Goal: Transaction & Acquisition: Purchase product/service

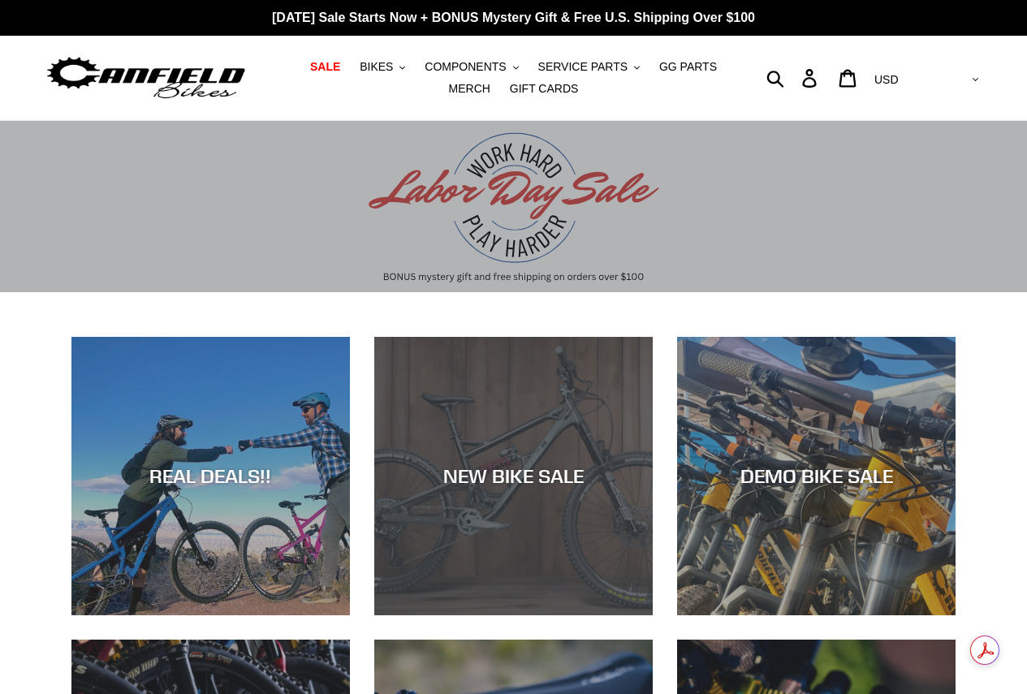
click at [611, 483] on div "NEW BIKE SALE" at bounding box center [513, 477] width 279 height 24
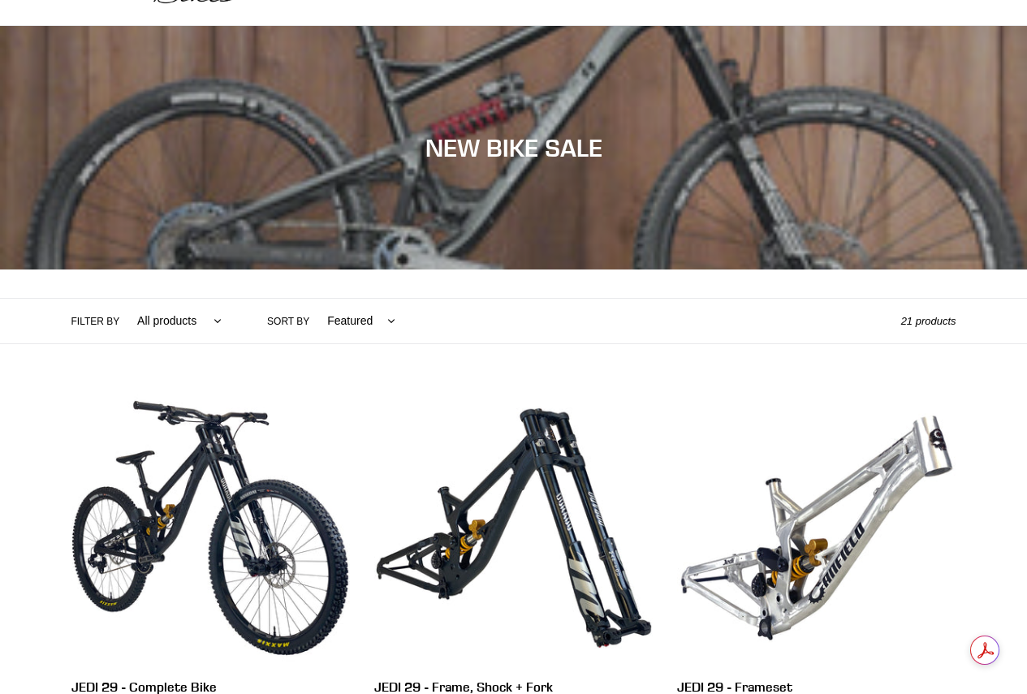
scroll to position [244, 0]
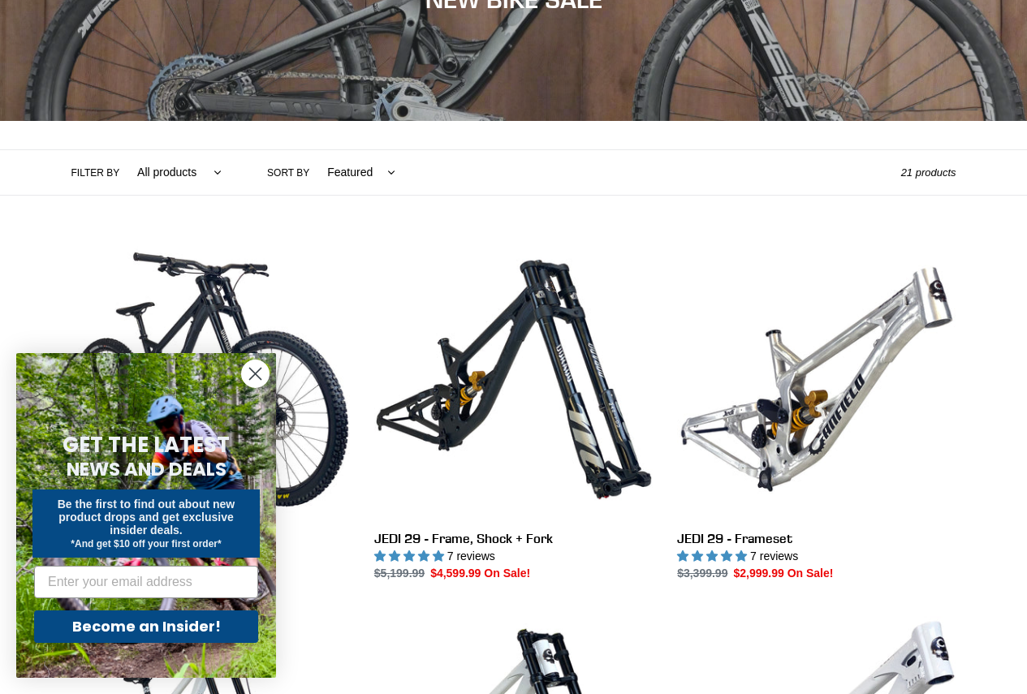
click at [247, 367] on circle "Close dialog" at bounding box center [255, 374] width 27 height 27
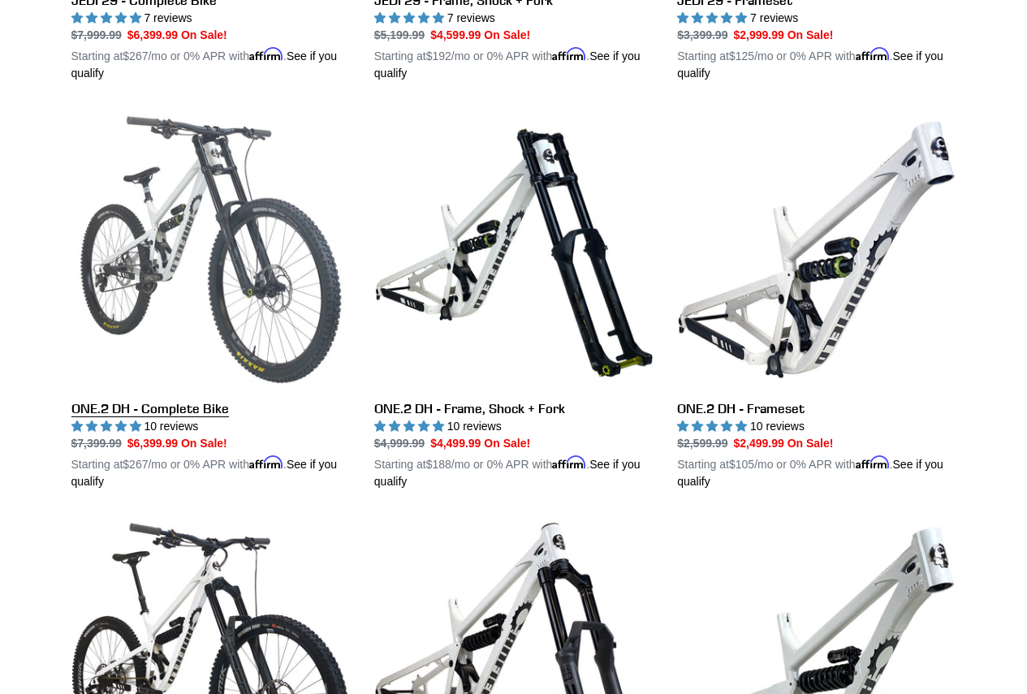
scroll to position [812, 0]
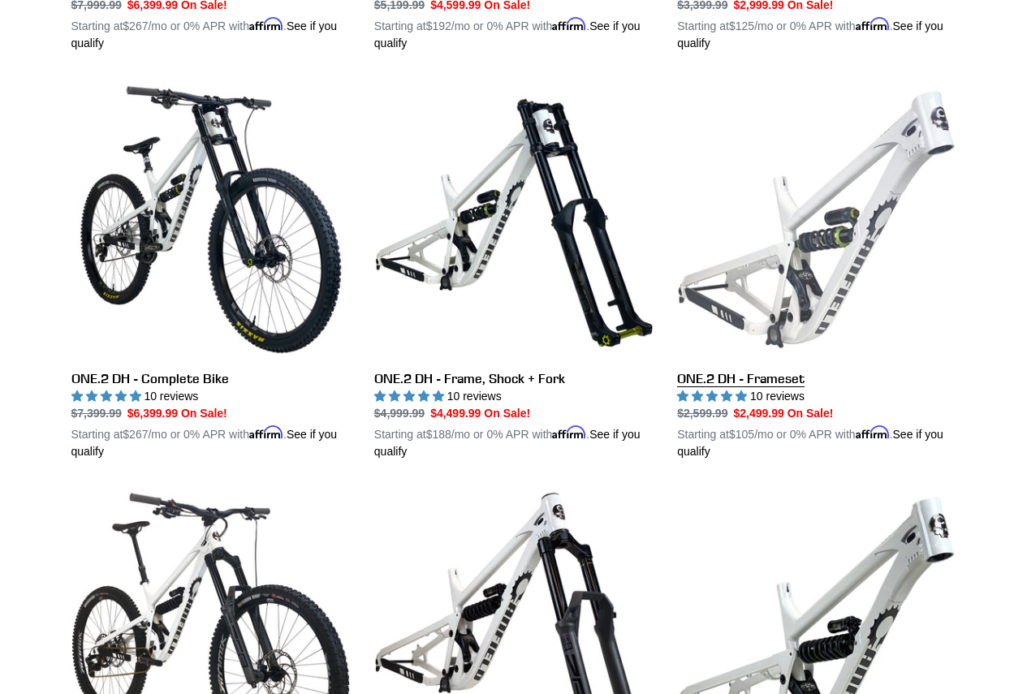
click at [841, 280] on link "ONE.2 DH - Frameset" at bounding box center [816, 270] width 279 height 380
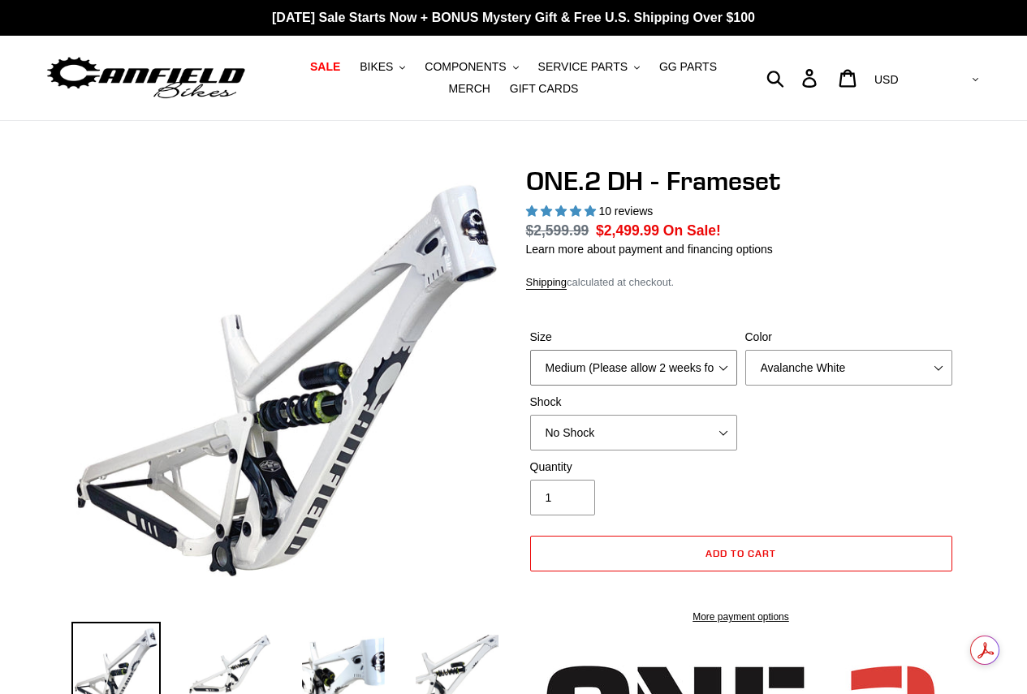
click at [703, 374] on select "Medium (Please allow 2 weeks for delivery) Large (Sold Out)" at bounding box center [633, 368] width 207 height 36
select select "Large (Sold Out)"
click at [530, 350] on select "Medium (Please allow 2 weeks for delivery) Large (Sold Out)" at bounding box center [633, 368] width 207 height 36
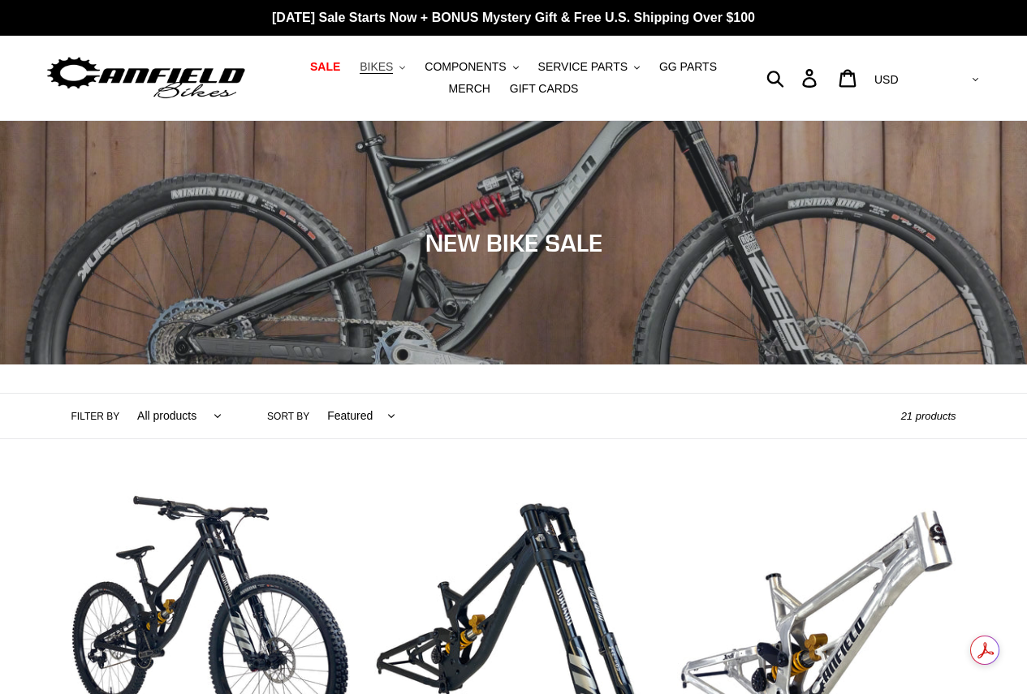
click at [373, 67] on span "BIKES" at bounding box center [376, 67] width 33 height 14
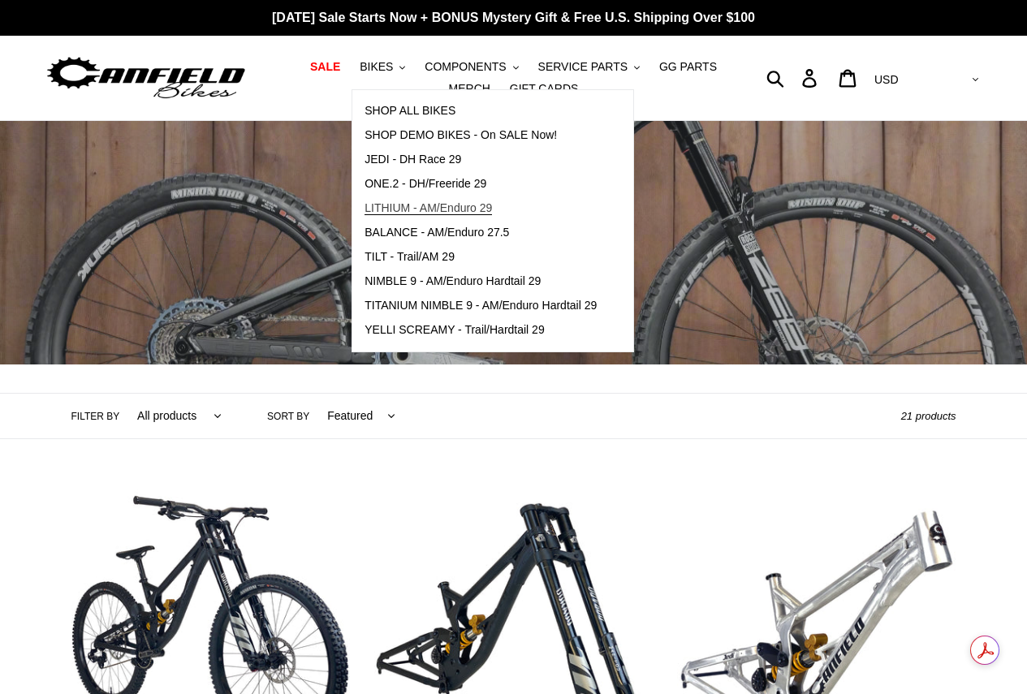
click at [420, 209] on span "LITHIUM - AM/Enduro 29" at bounding box center [428, 208] width 127 height 14
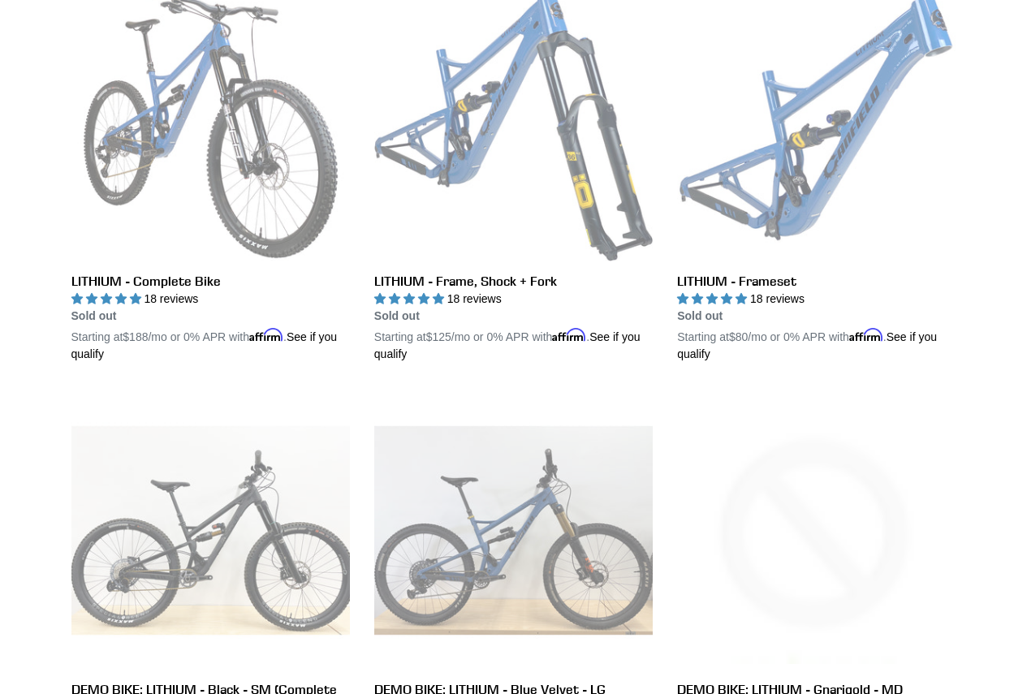
scroll to position [487, 0]
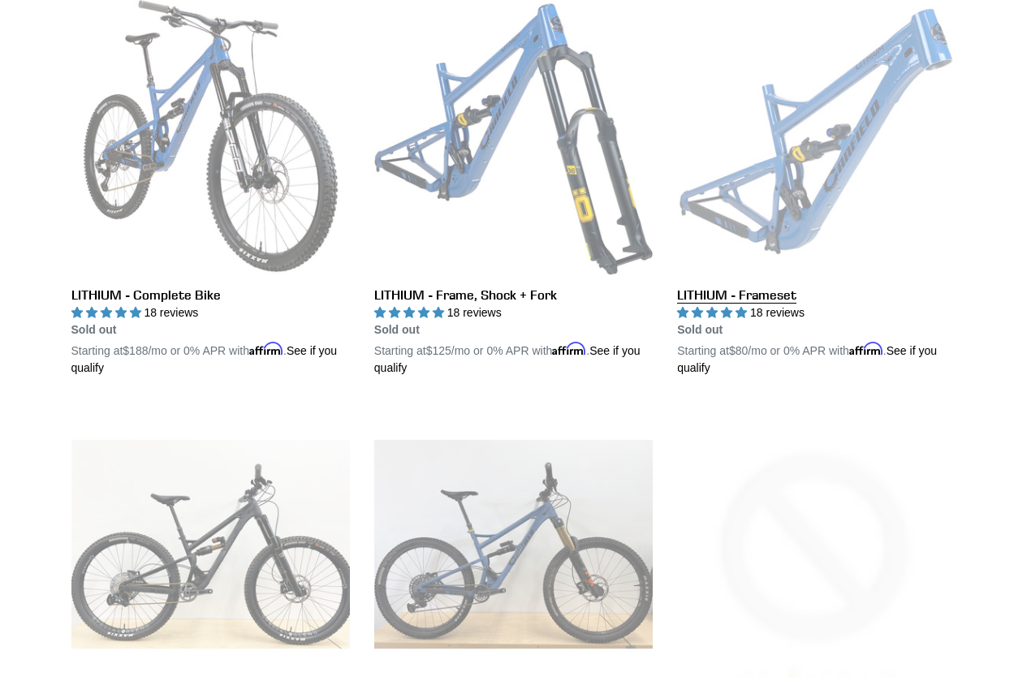
click at [834, 152] on link "LITHIUM - Frameset" at bounding box center [816, 187] width 279 height 380
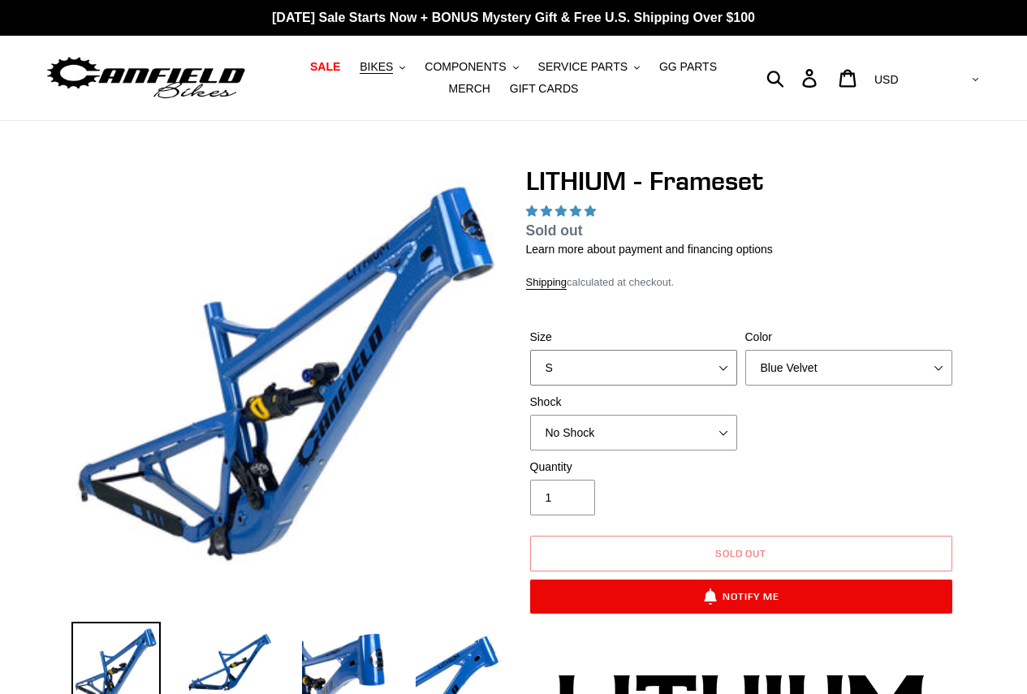
click at [679, 361] on select "S M L XL" at bounding box center [633, 368] width 207 height 36
select select "highest-rating"
select select "L"
click at [530, 350] on select "S M L XL" at bounding box center [633, 368] width 207 height 36
click at [901, 361] on select "Blue Velvet Stealth Black" at bounding box center [848, 368] width 207 height 36
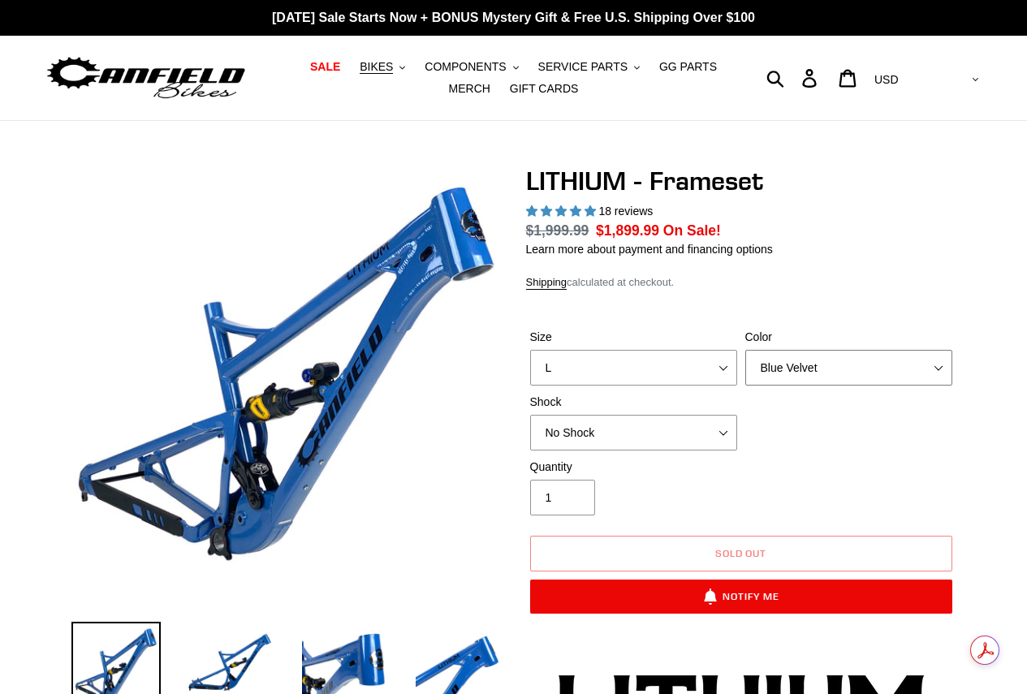
click at [901, 361] on select "Blue Velvet Stealth Black" at bounding box center [848, 368] width 207 height 36
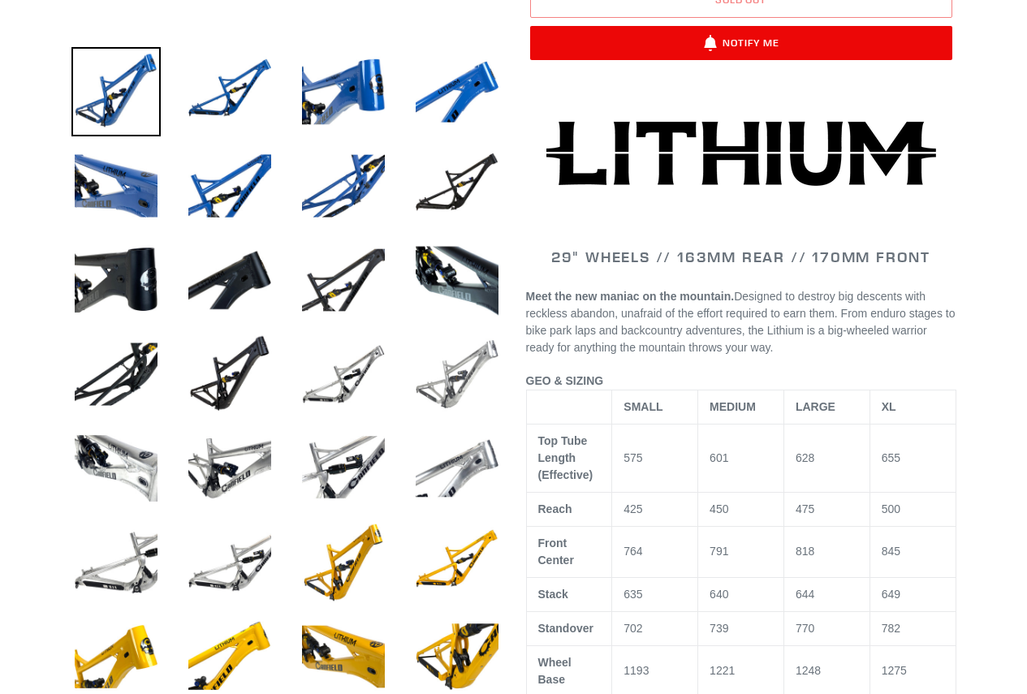
scroll to position [731, 0]
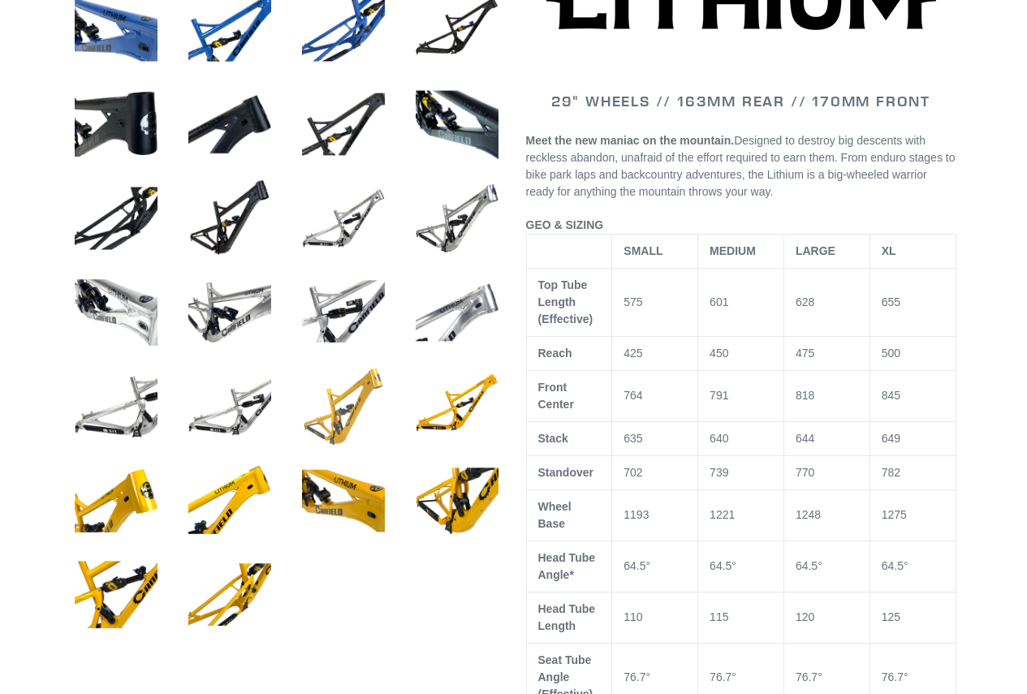
click at [348, 411] on img at bounding box center [343, 406] width 89 height 89
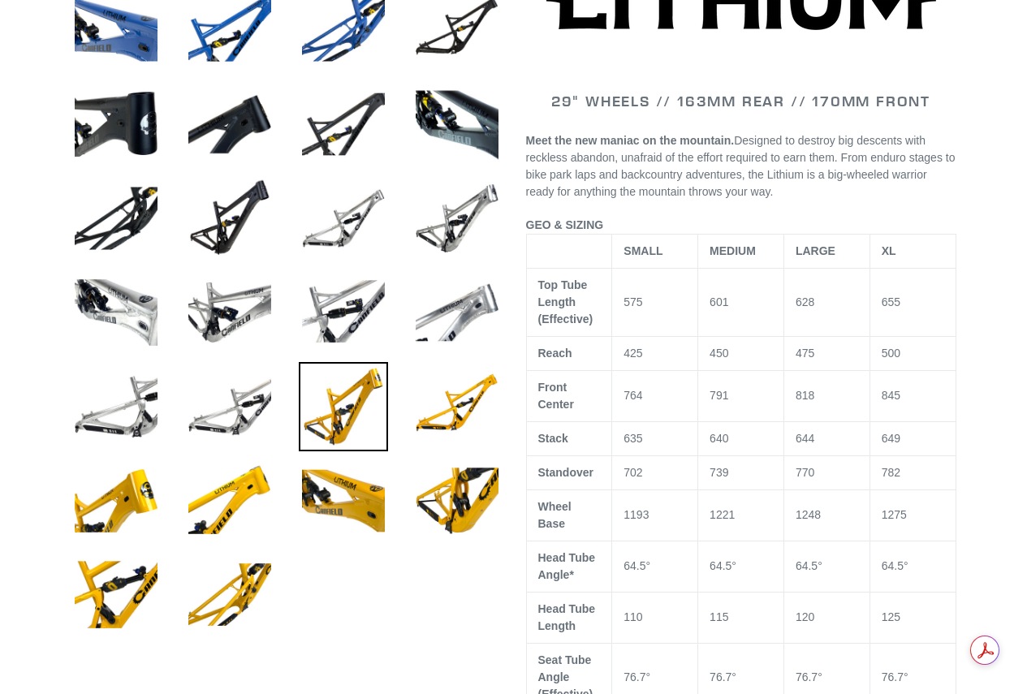
click at [327, 404] on img at bounding box center [343, 406] width 89 height 89
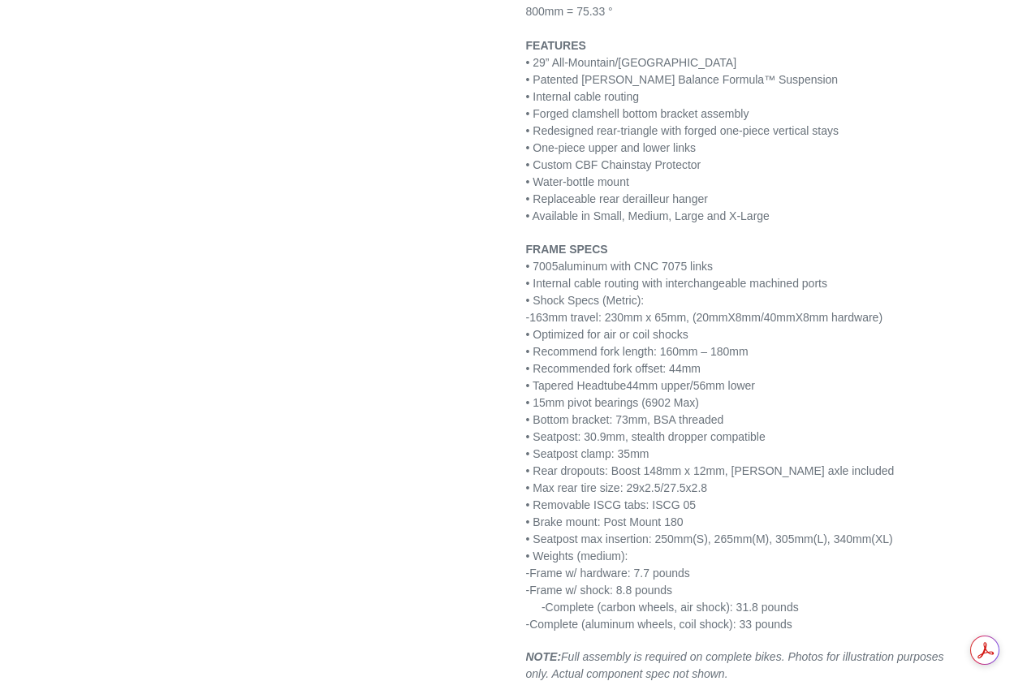
scroll to position [1928, 0]
